Goal: Find specific page/section

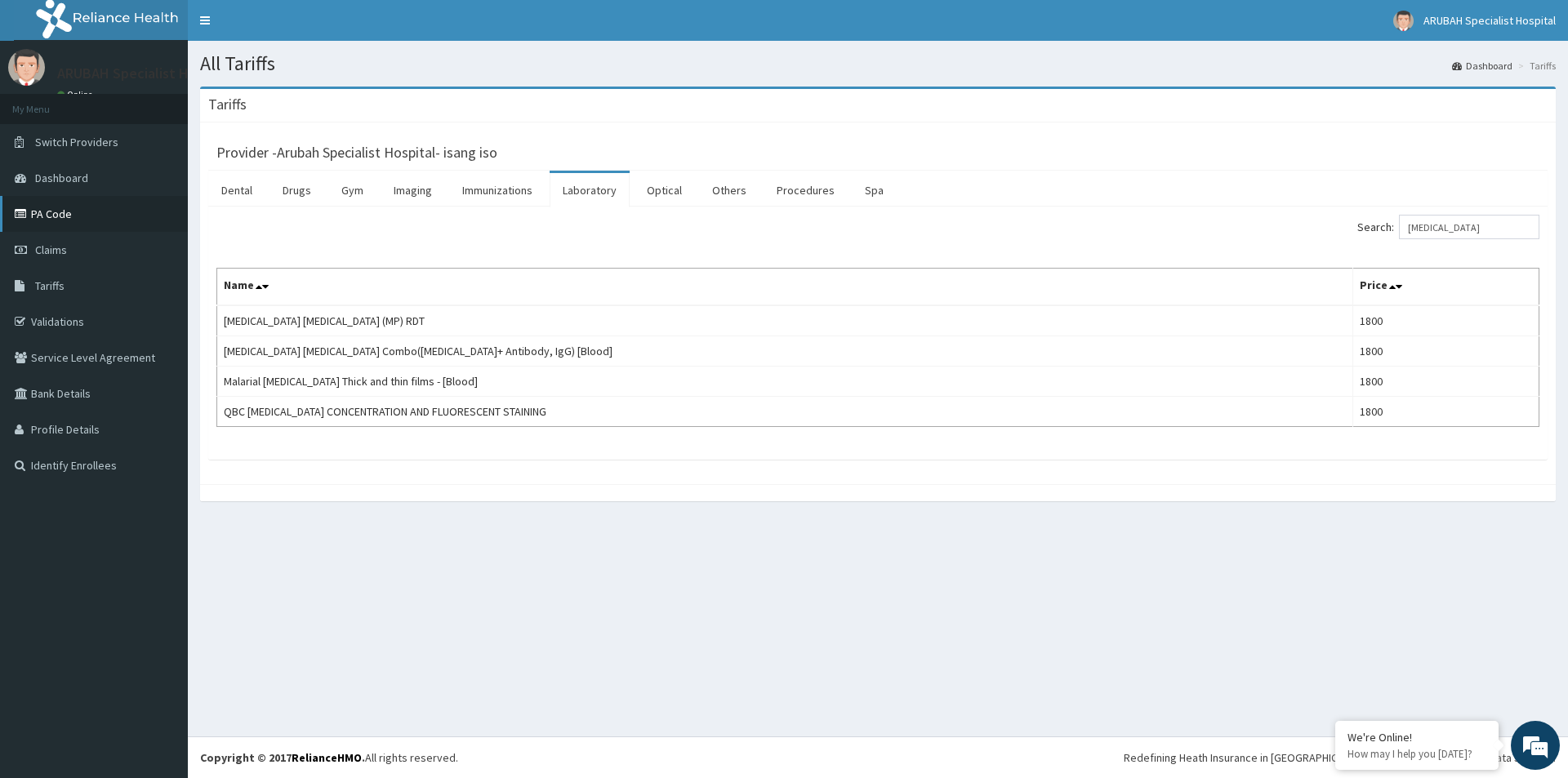
click at [57, 217] on link "PA Code" at bounding box center [93, 213] width 188 height 36
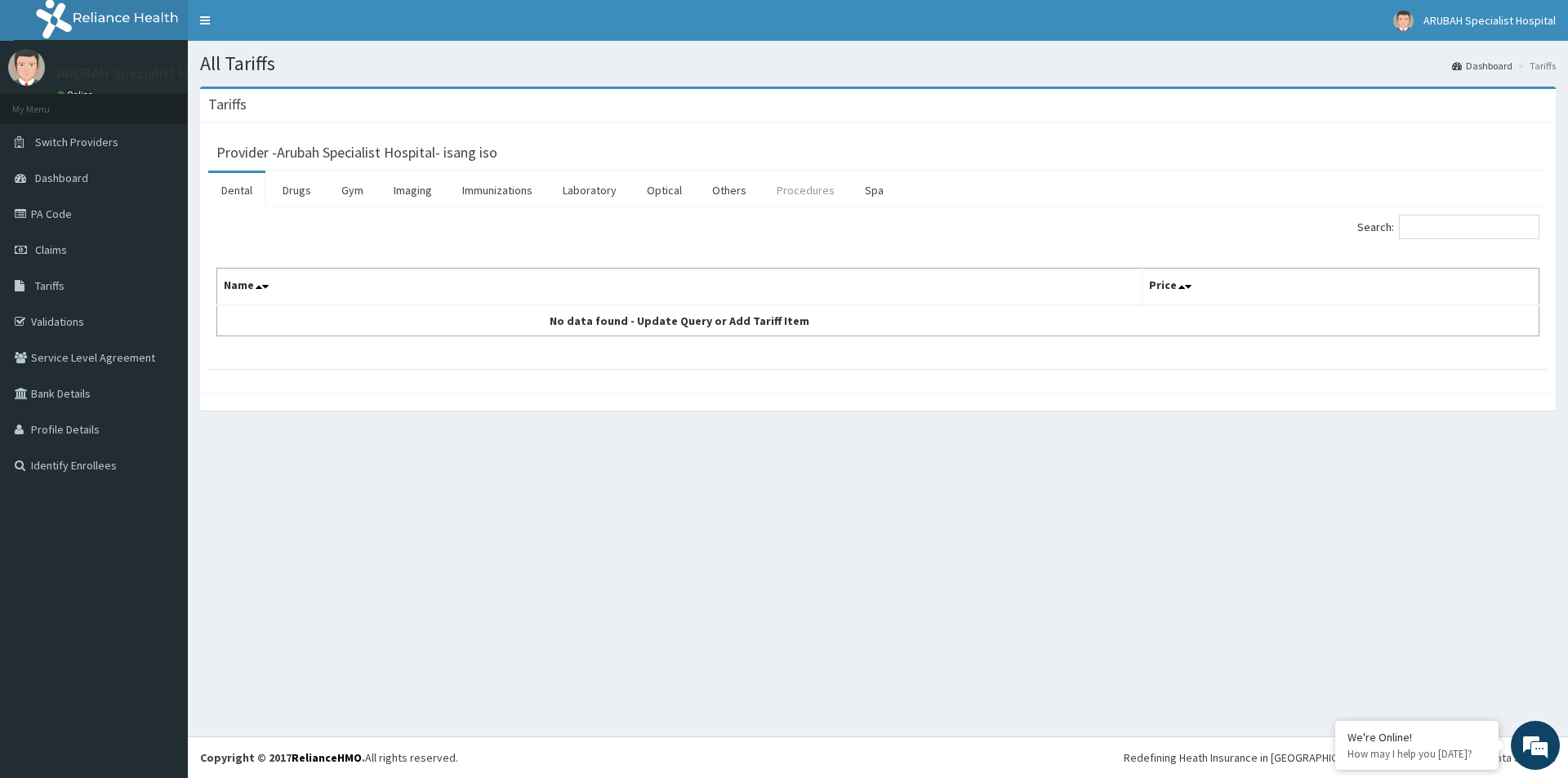
click at [797, 195] on link "Procedures" at bounding box center [805, 190] width 84 height 34
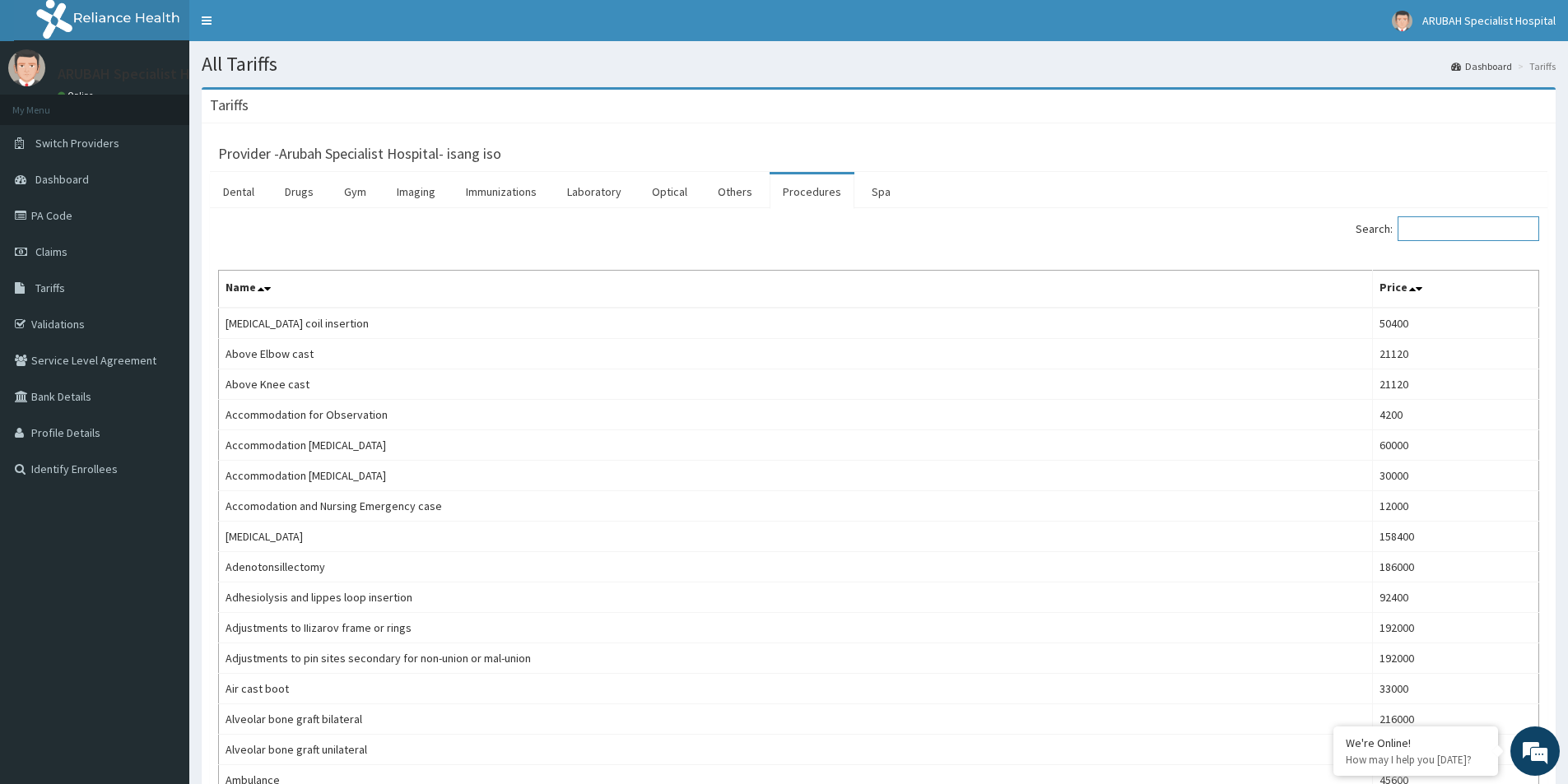
click at [1450, 229] on input "Search:" at bounding box center [1469, 229] width 141 height 25
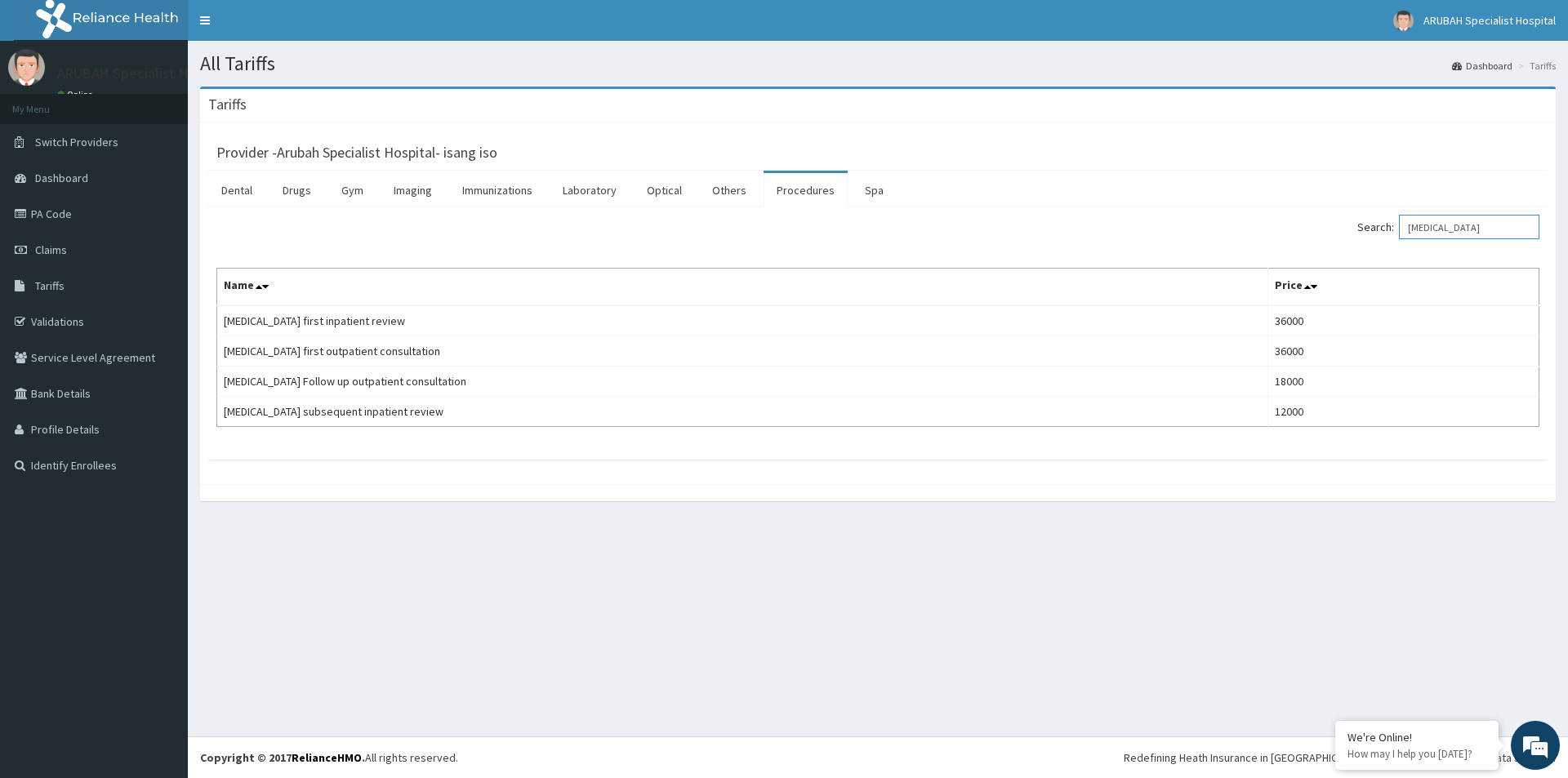
type input "[MEDICAL_DATA]"
click at [50, 209] on link "PA Code" at bounding box center [93, 213] width 188 height 36
